Goal: Navigation & Orientation: Find specific page/section

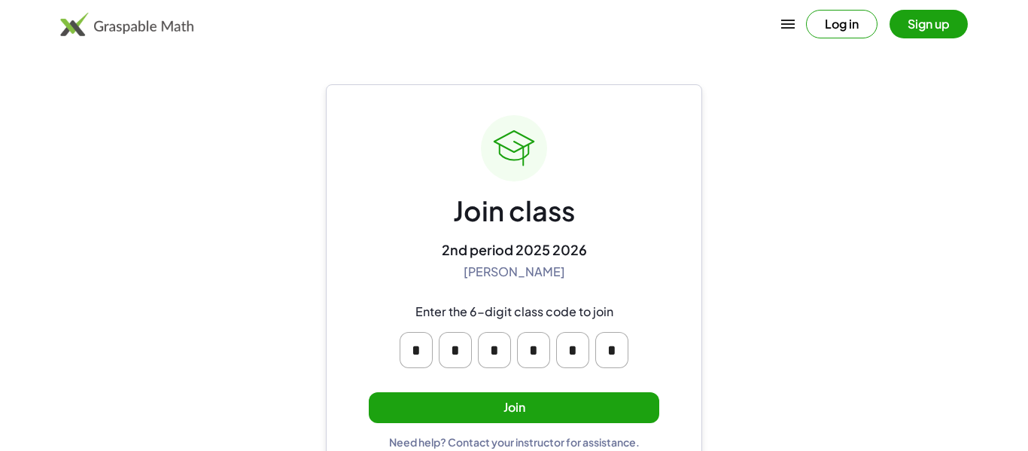
scroll to position [29, 0]
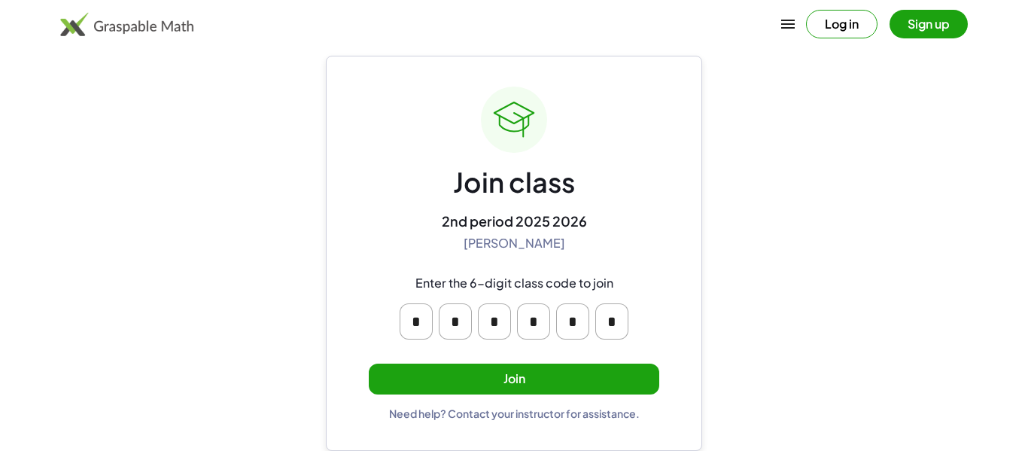
click at [476, 369] on button "Join" at bounding box center [514, 378] width 290 height 31
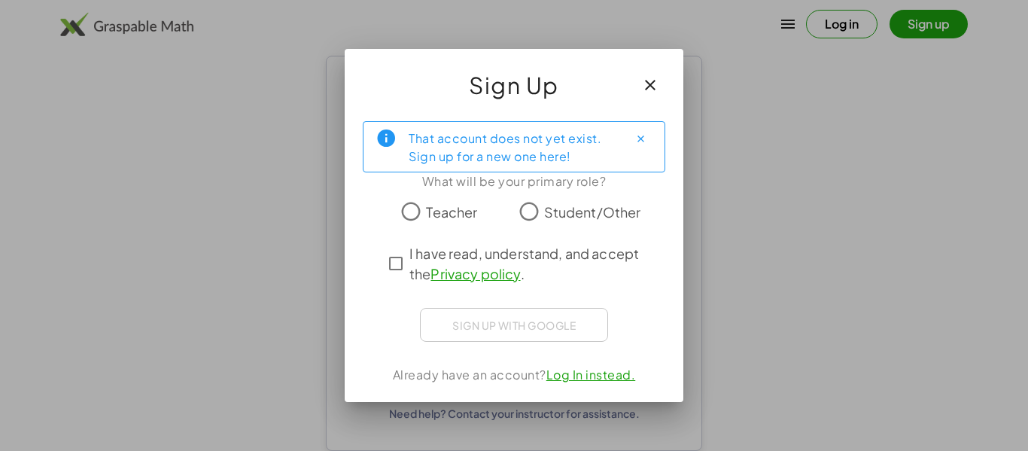
click at [564, 214] on span "Student/Other" at bounding box center [592, 212] width 97 height 20
click at [412, 263] on span "I have read, understand, and accept the Privacy policy ." at bounding box center [527, 263] width 236 height 41
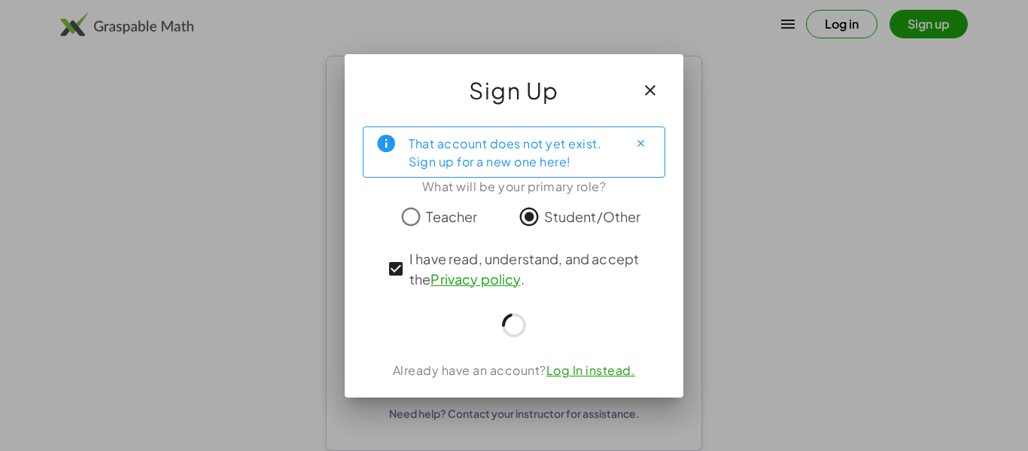
scroll to position [29, 0]
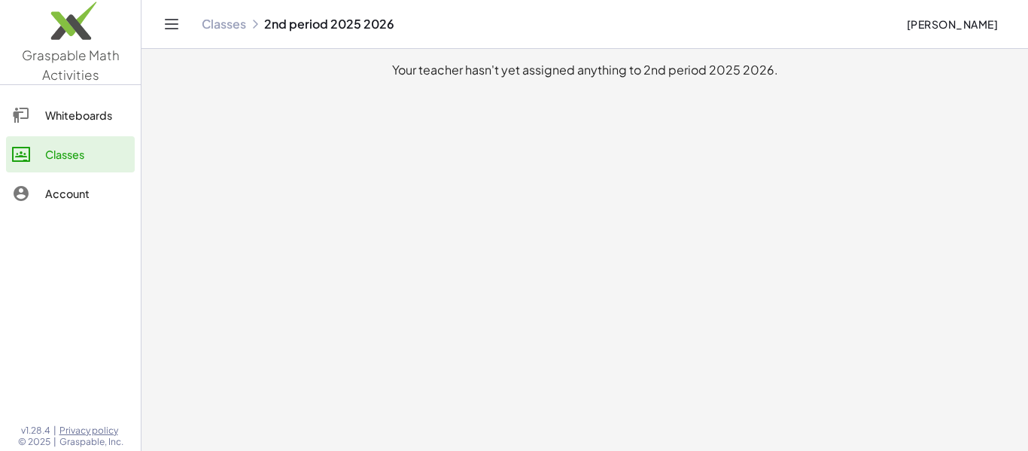
click at [90, 186] on div "Account" at bounding box center [87, 193] width 84 height 18
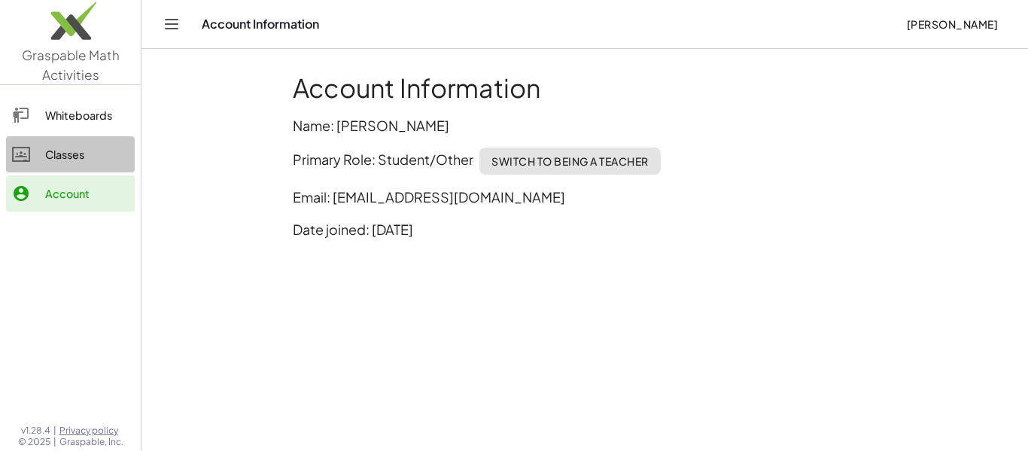
click at [87, 155] on div "Classes" at bounding box center [87, 154] width 84 height 18
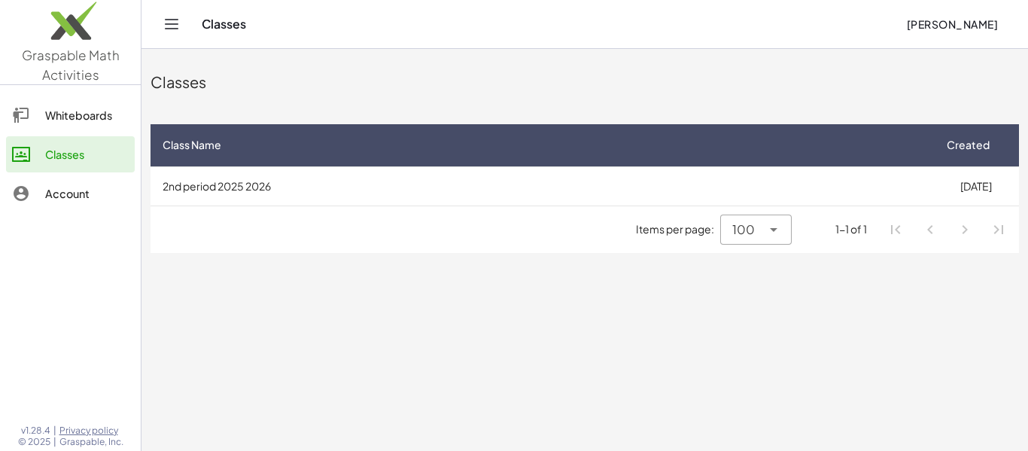
click at [819, 193] on td "2nd period 2025 2026" at bounding box center [542, 185] width 782 height 39
